Goal: Task Accomplishment & Management: Use online tool/utility

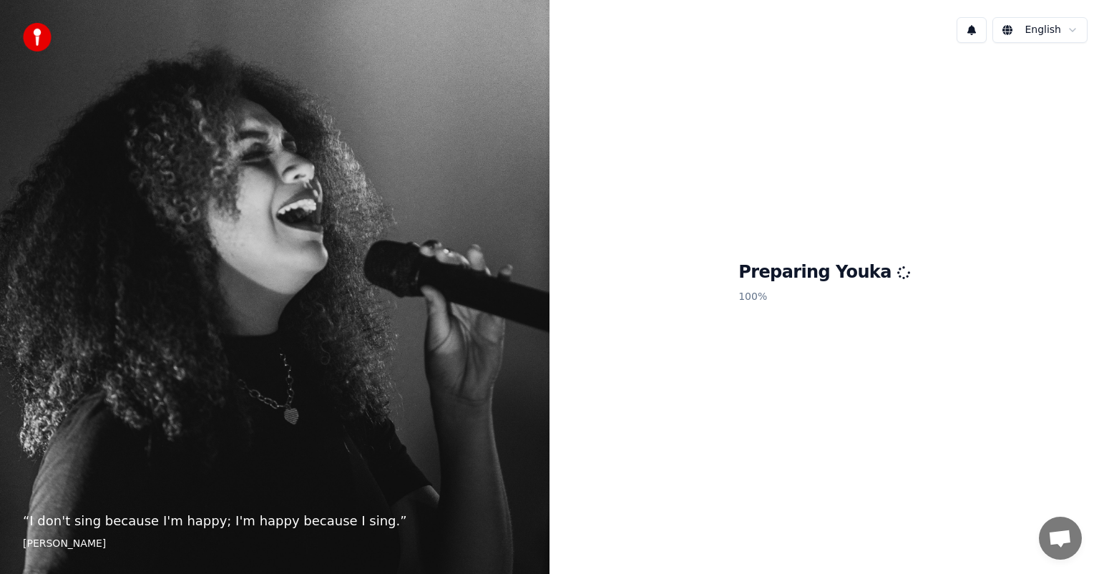
click at [855, 278] on h1 "Preparing Youka" at bounding box center [825, 272] width 172 height 23
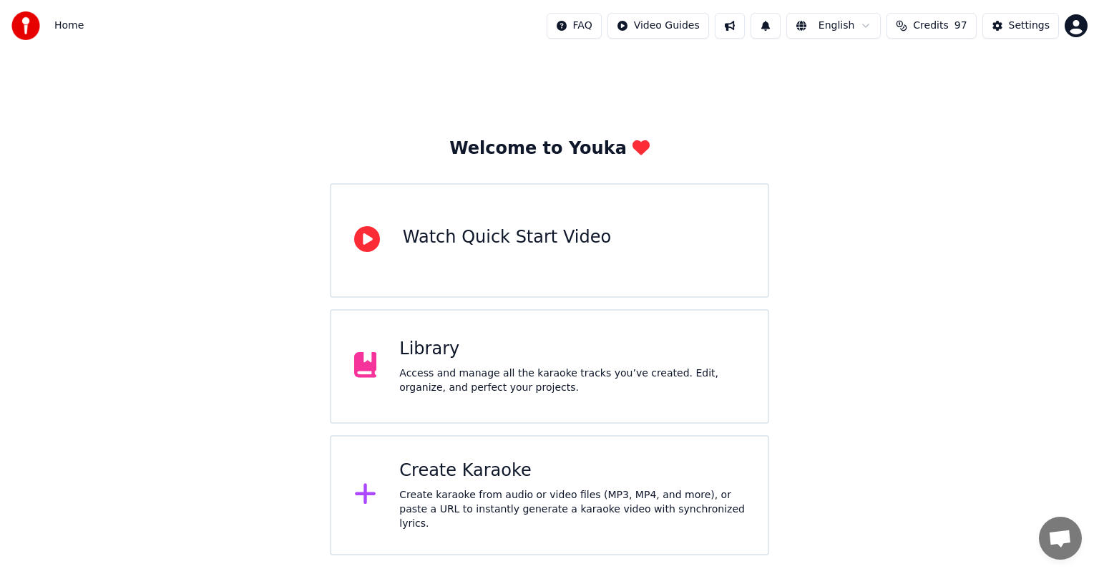
click at [557, 474] on div "Create Karaoke" at bounding box center [572, 470] width 346 height 23
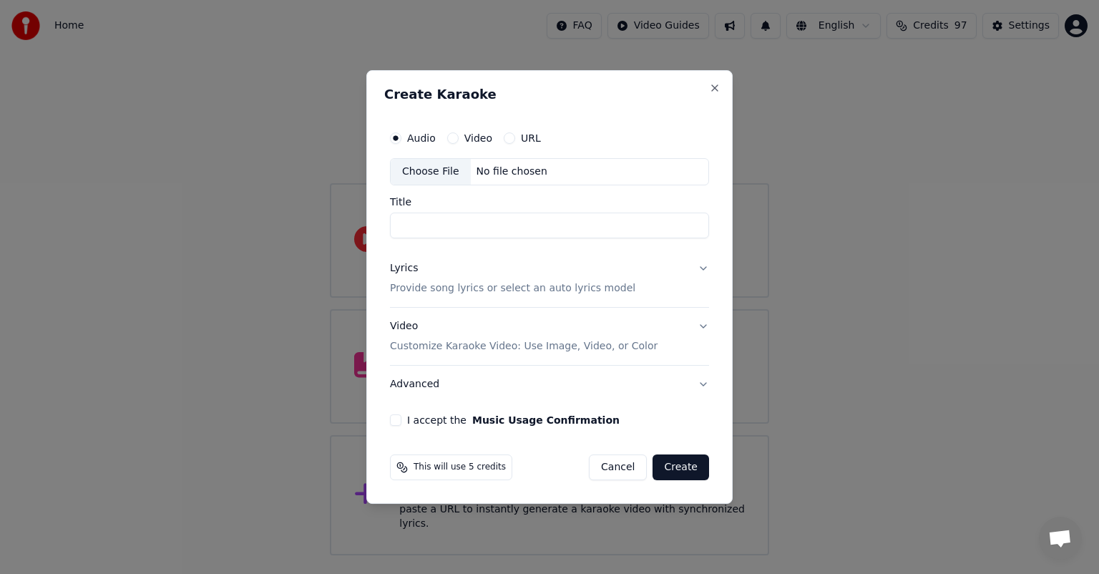
click at [426, 171] on div "Choose File" at bounding box center [431, 172] width 80 height 26
type input "**********"
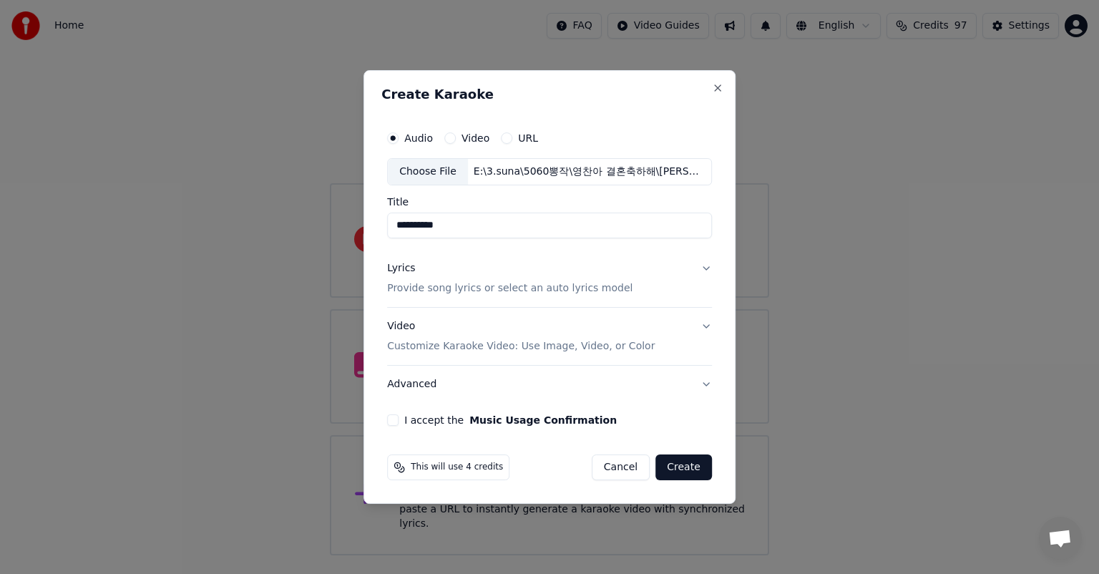
click at [560, 291] on p "Provide song lyrics or select an auto lyrics model" at bounding box center [509, 288] width 245 height 14
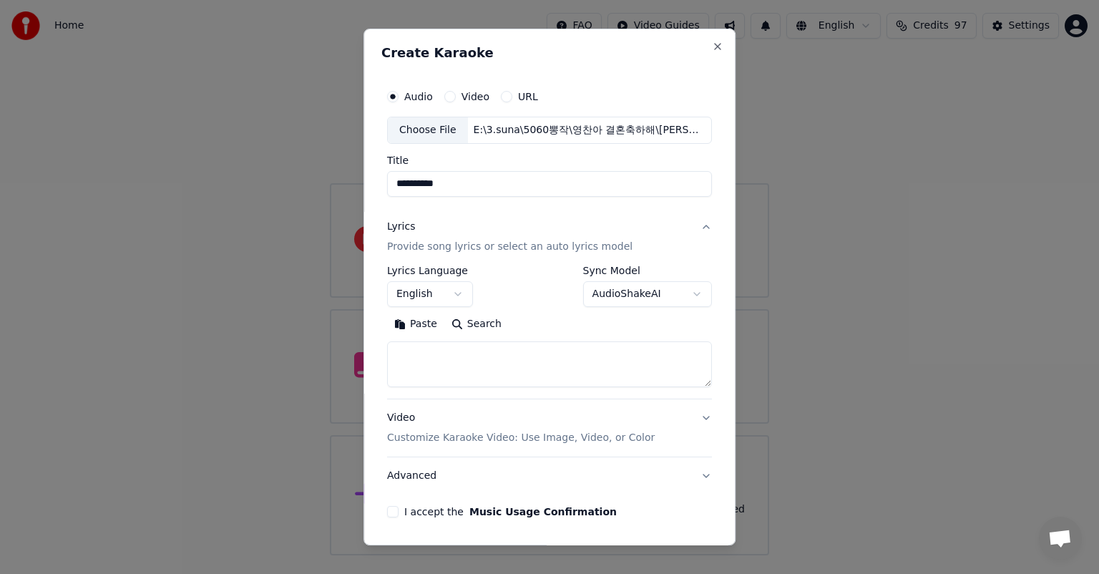
click at [427, 296] on button "English" at bounding box center [430, 294] width 86 height 26
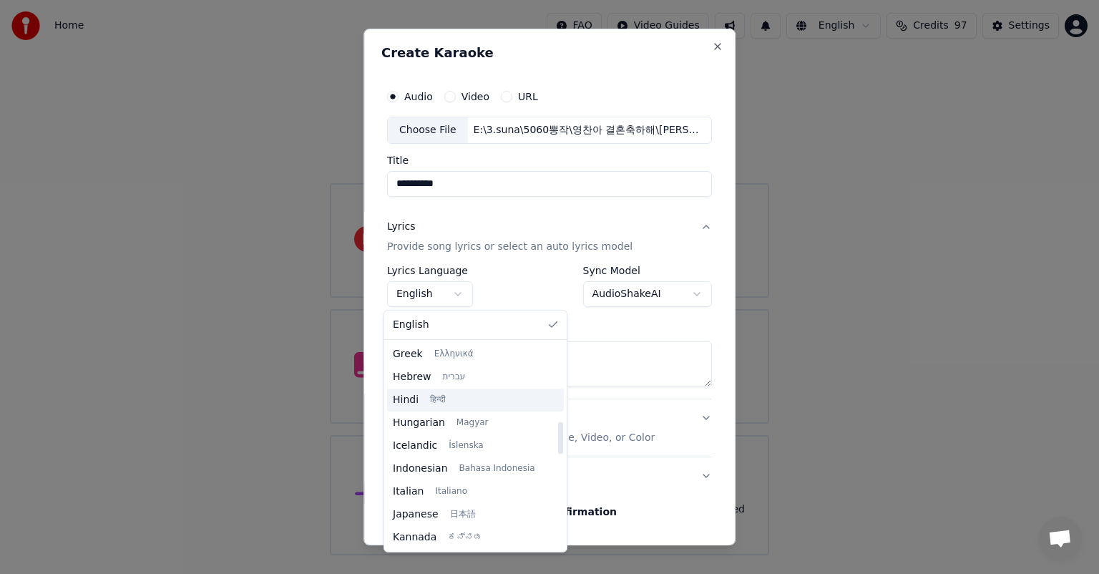
scroll to position [501, 0]
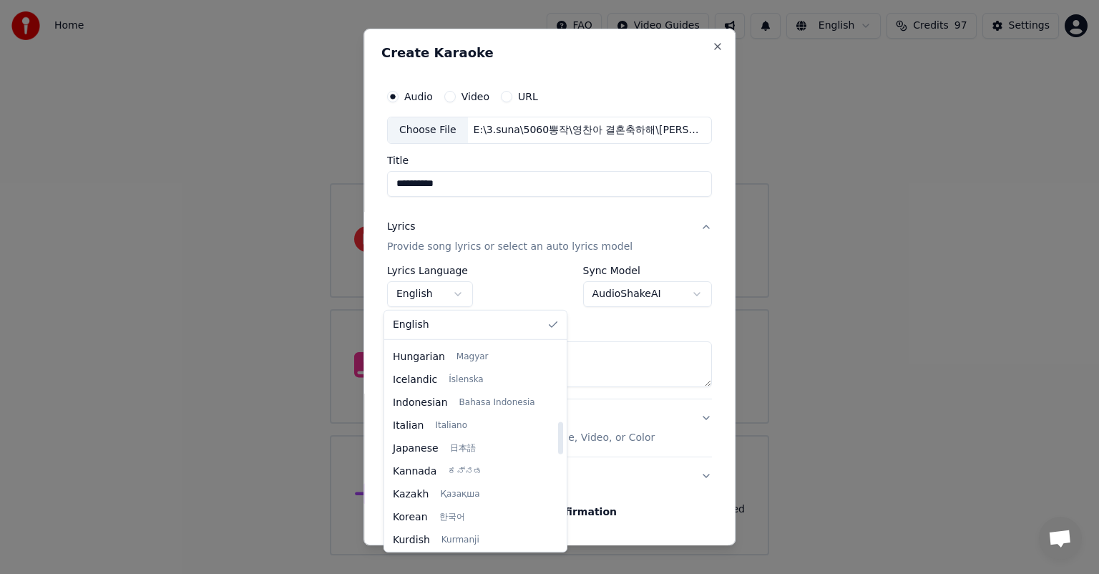
select select "**"
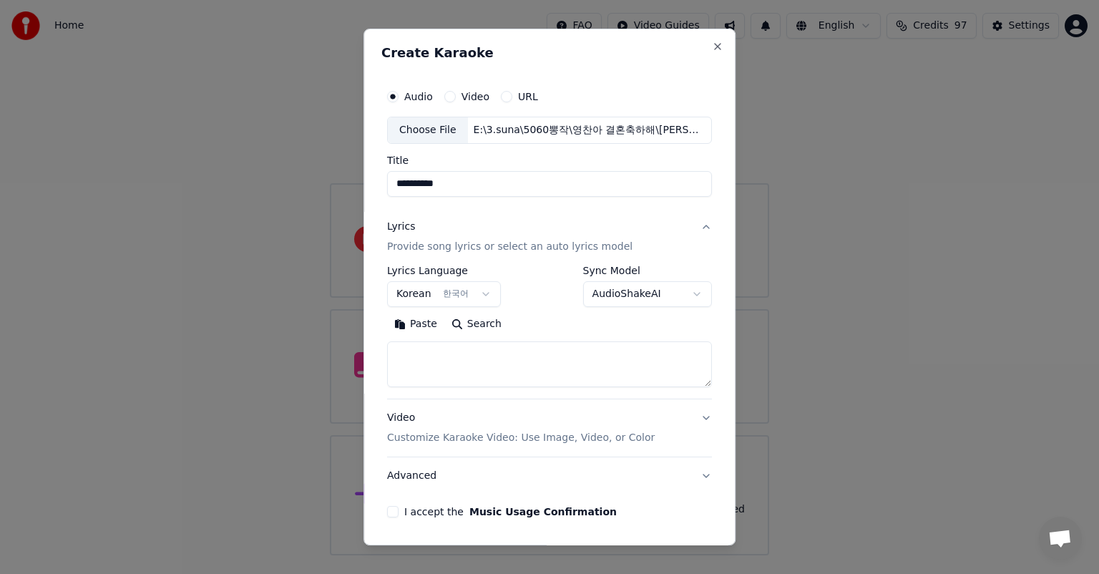
click at [486, 366] on textarea at bounding box center [549, 364] width 325 height 46
click at [474, 355] on textarea at bounding box center [549, 364] width 325 height 46
paste textarea "**********"
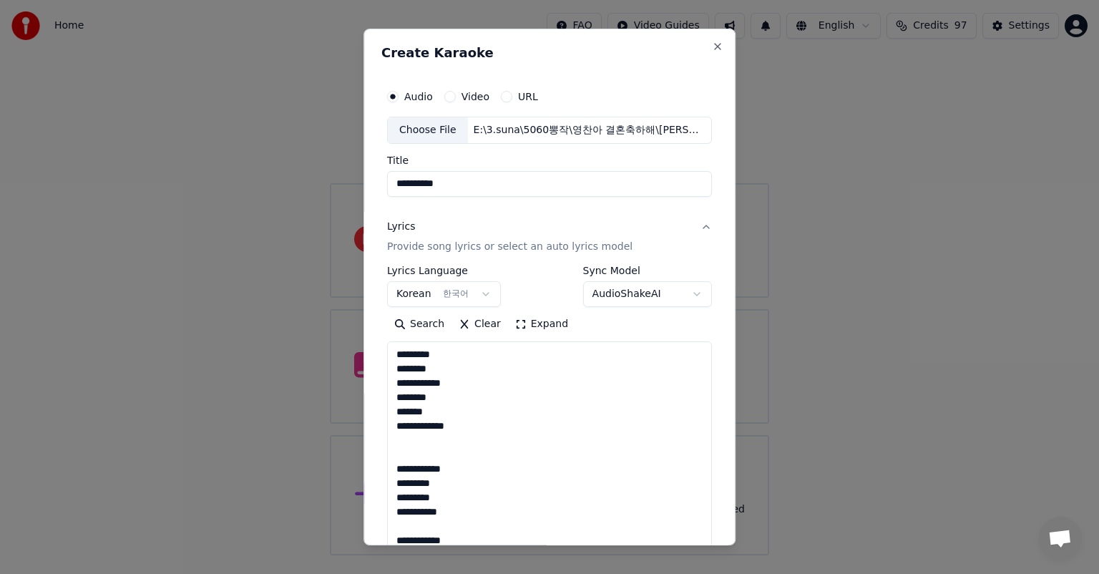
scroll to position [575, 0]
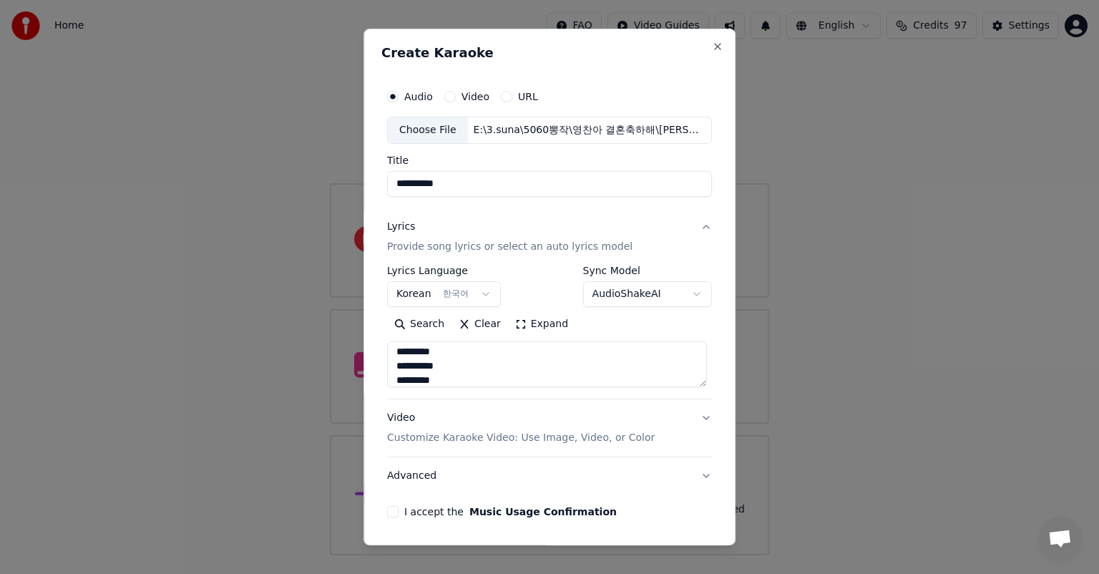
type textarea "**********"
click at [544, 438] on p "Customize Karaoke Video: Use Image, Video, or Color" at bounding box center [521, 438] width 268 height 14
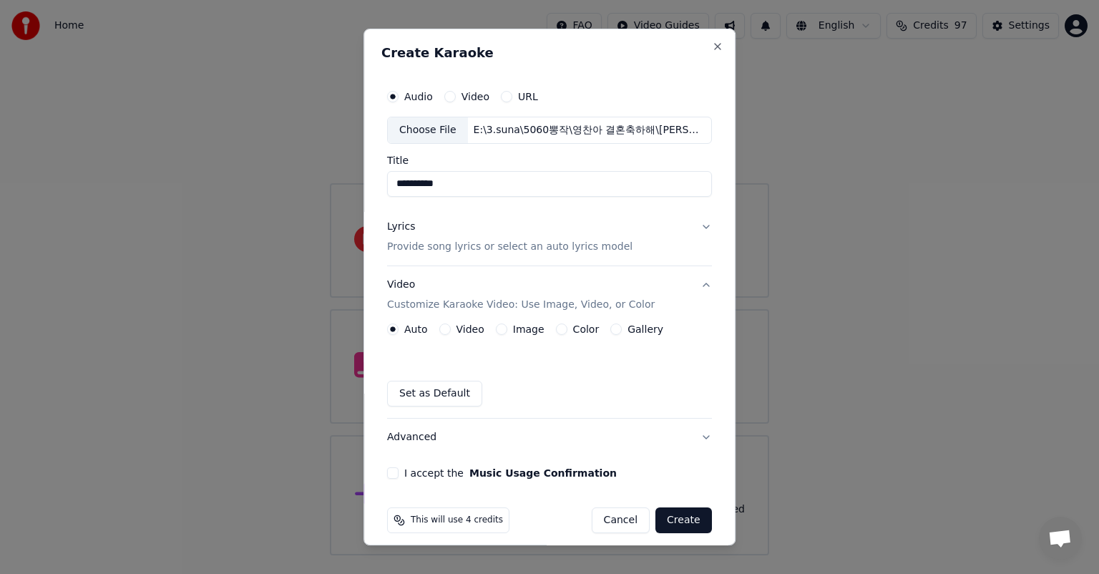
click at [513, 329] on label "Image" at bounding box center [528, 329] width 31 height 10
click at [507, 329] on button "Image" at bounding box center [501, 329] width 11 height 11
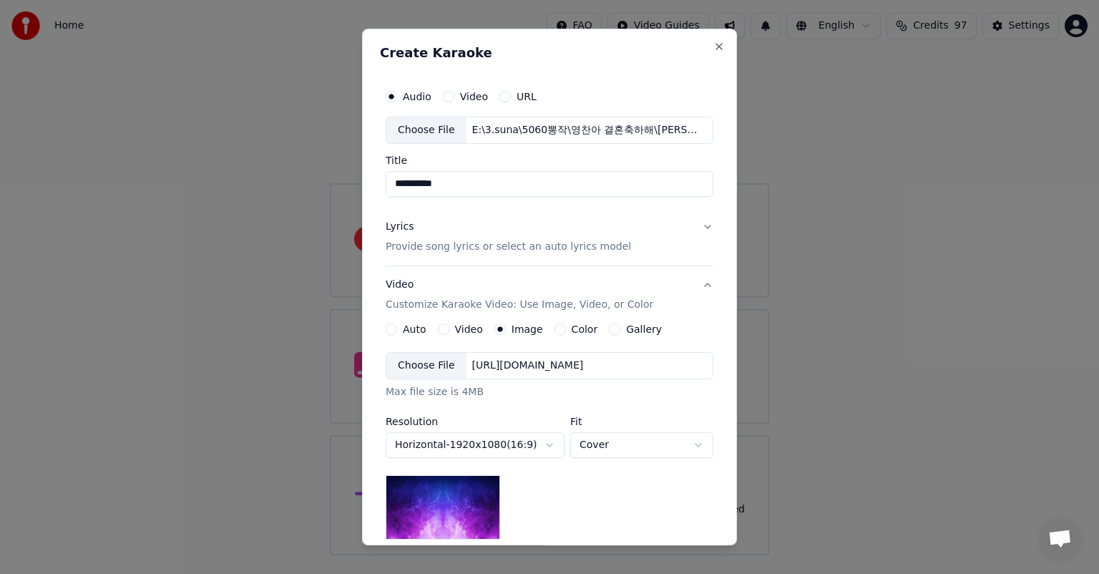
click at [432, 369] on div "Choose File" at bounding box center [426, 366] width 80 height 26
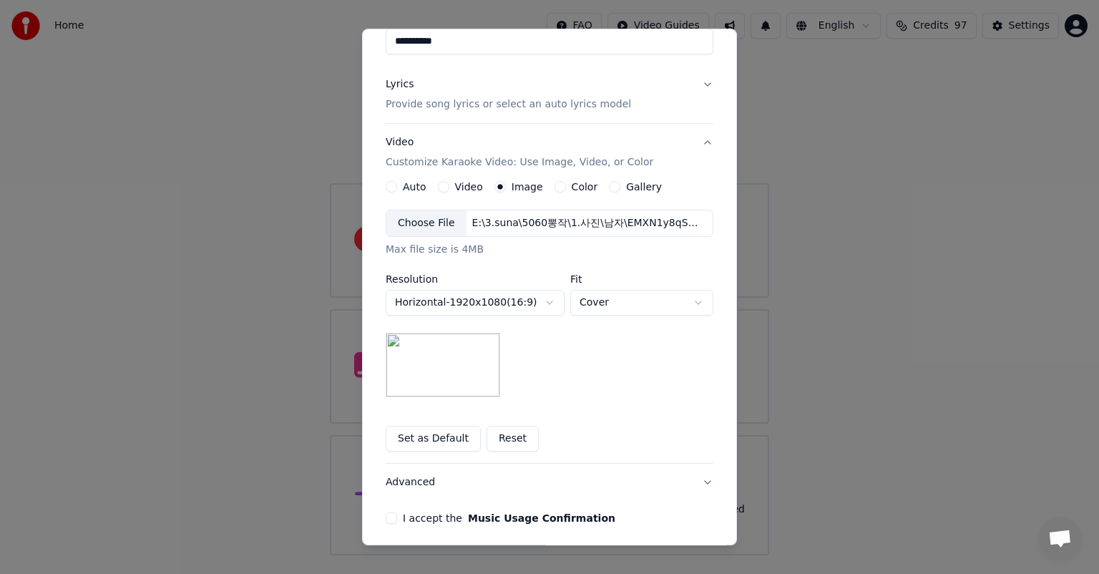
scroll to position [198, 0]
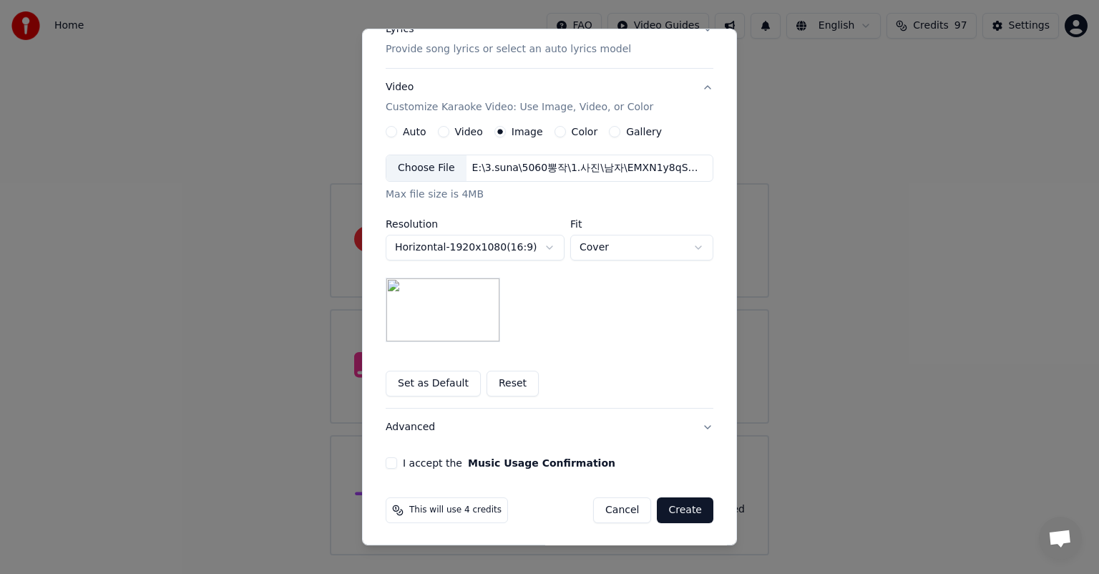
click at [386, 459] on button "I accept the Music Usage Confirmation" at bounding box center [391, 462] width 11 height 11
click at [676, 504] on button "Create" at bounding box center [685, 510] width 57 height 26
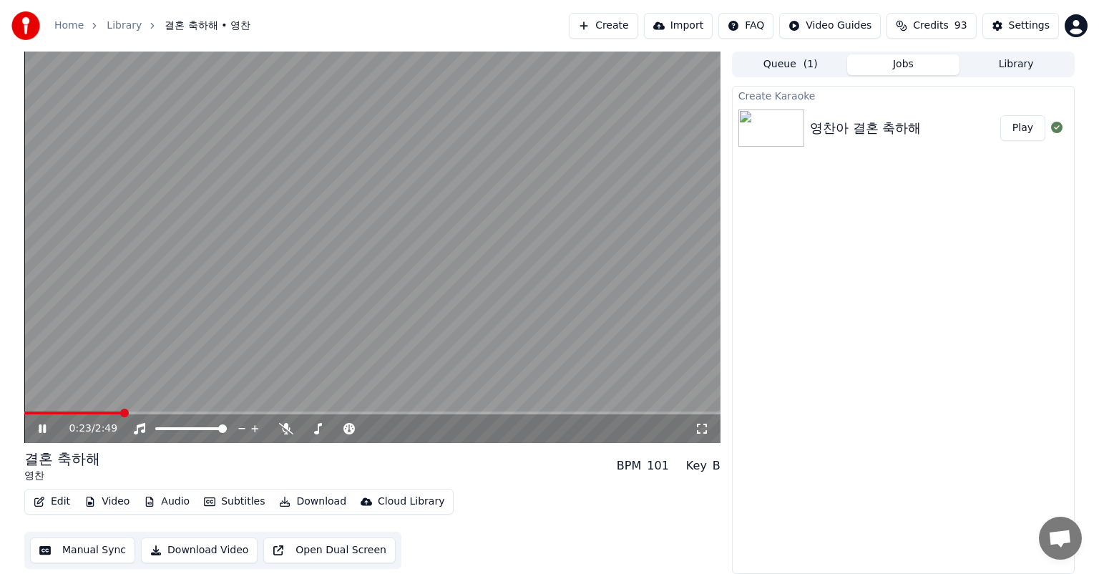
click at [278, 422] on div "0:23 / 2:49" at bounding box center [382, 429] width 626 height 14
click at [288, 427] on icon at bounding box center [286, 428] width 14 height 11
click at [24, 409] on span at bounding box center [28, 413] width 9 height 9
click at [37, 425] on icon at bounding box center [53, 428] width 34 height 11
click at [47, 427] on icon at bounding box center [53, 428] width 34 height 11
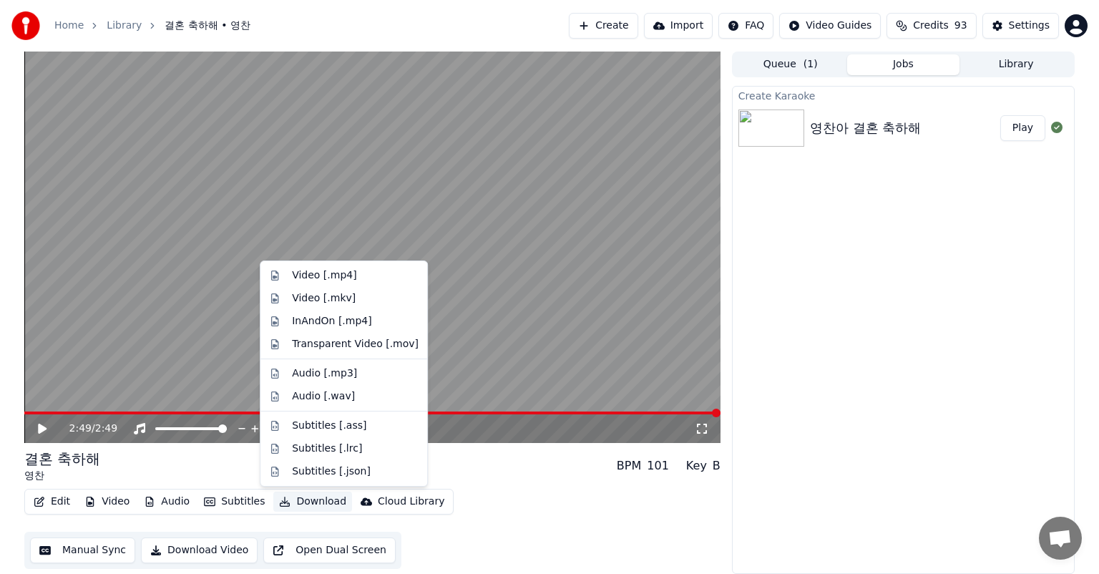
click at [311, 502] on button "Download" at bounding box center [312, 502] width 79 height 20
click at [334, 281] on div "Video [.mp4]" at bounding box center [324, 275] width 64 height 14
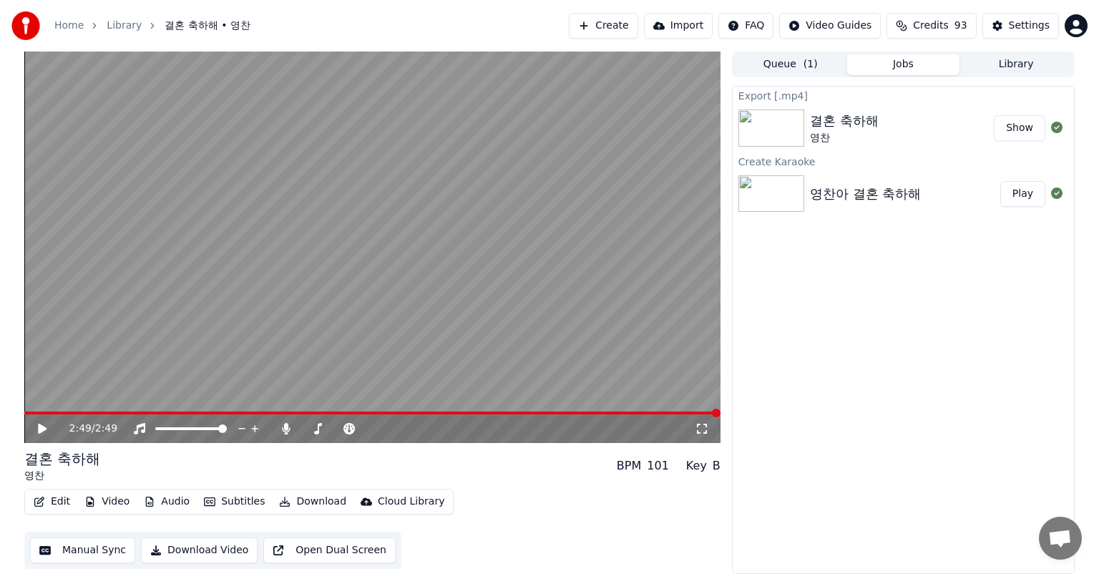
click at [1025, 127] on button "Show" at bounding box center [1020, 128] width 52 height 26
